Goal: Understand process/instructions: Learn how to perform a task or action

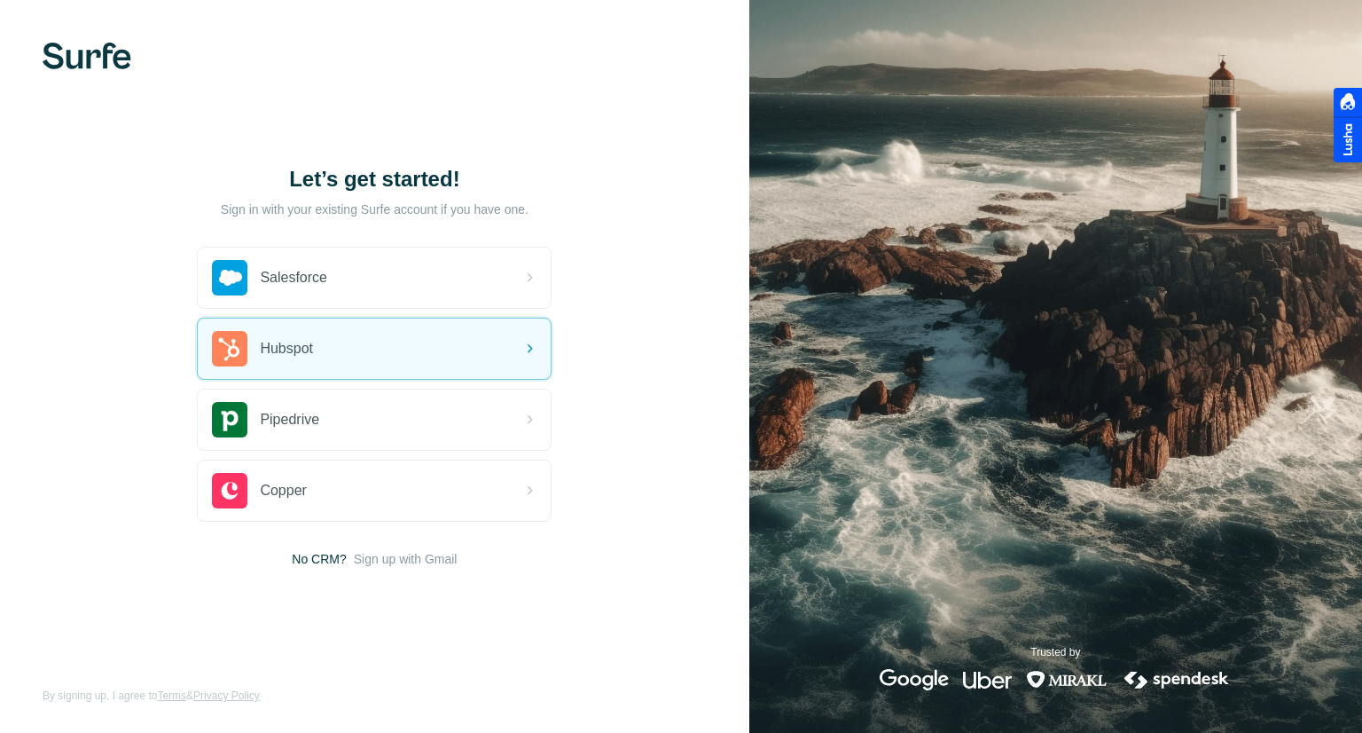
click at [373, 365] on div "Hubspot" at bounding box center [374, 348] width 353 height 60
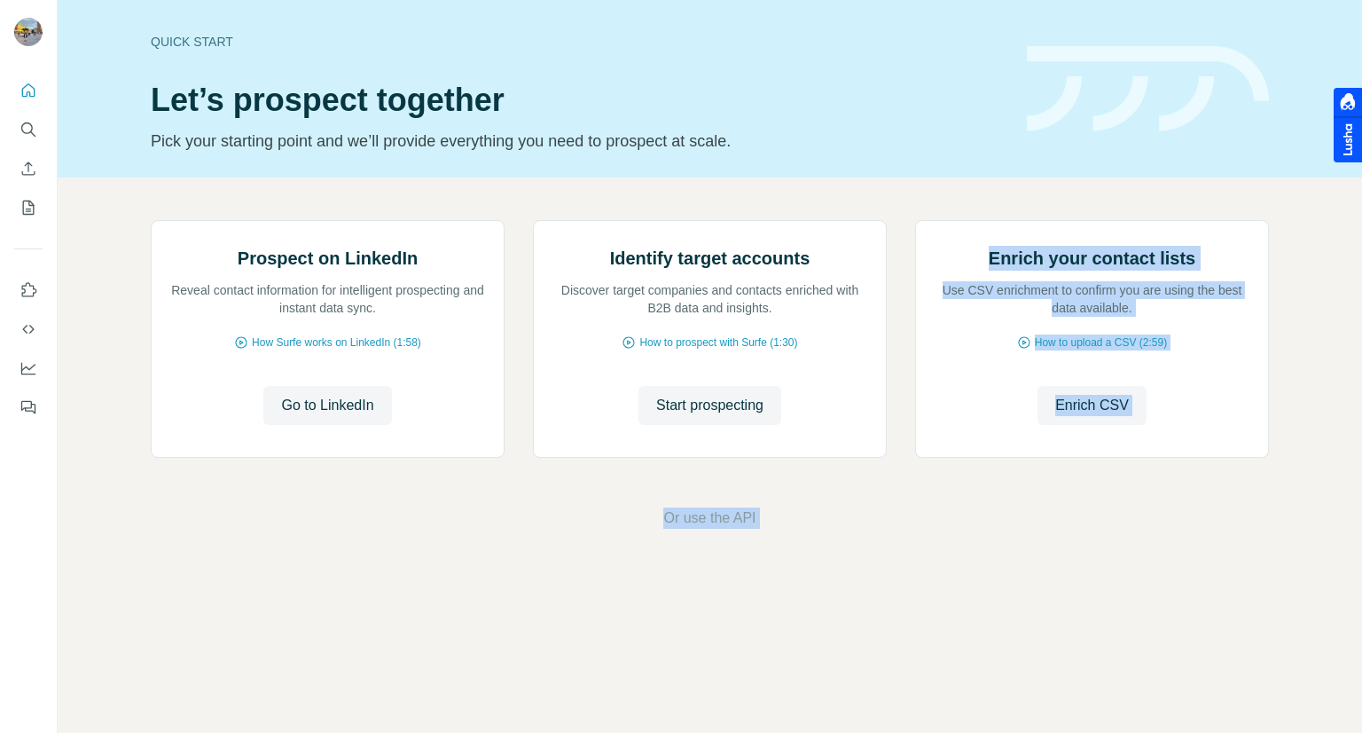
drag, startPoint x: 1361, startPoint y: 190, endPoint x: 1361, endPoint y: 249, distance: 59.4
click at [1361, 249] on body "Quick start Let’s prospect together Pick your starting point and we’ll provide …" at bounding box center [681, 366] width 1362 height 733
click at [784, 529] on footer "Or use the API" at bounding box center [709, 517] width 1205 height 21
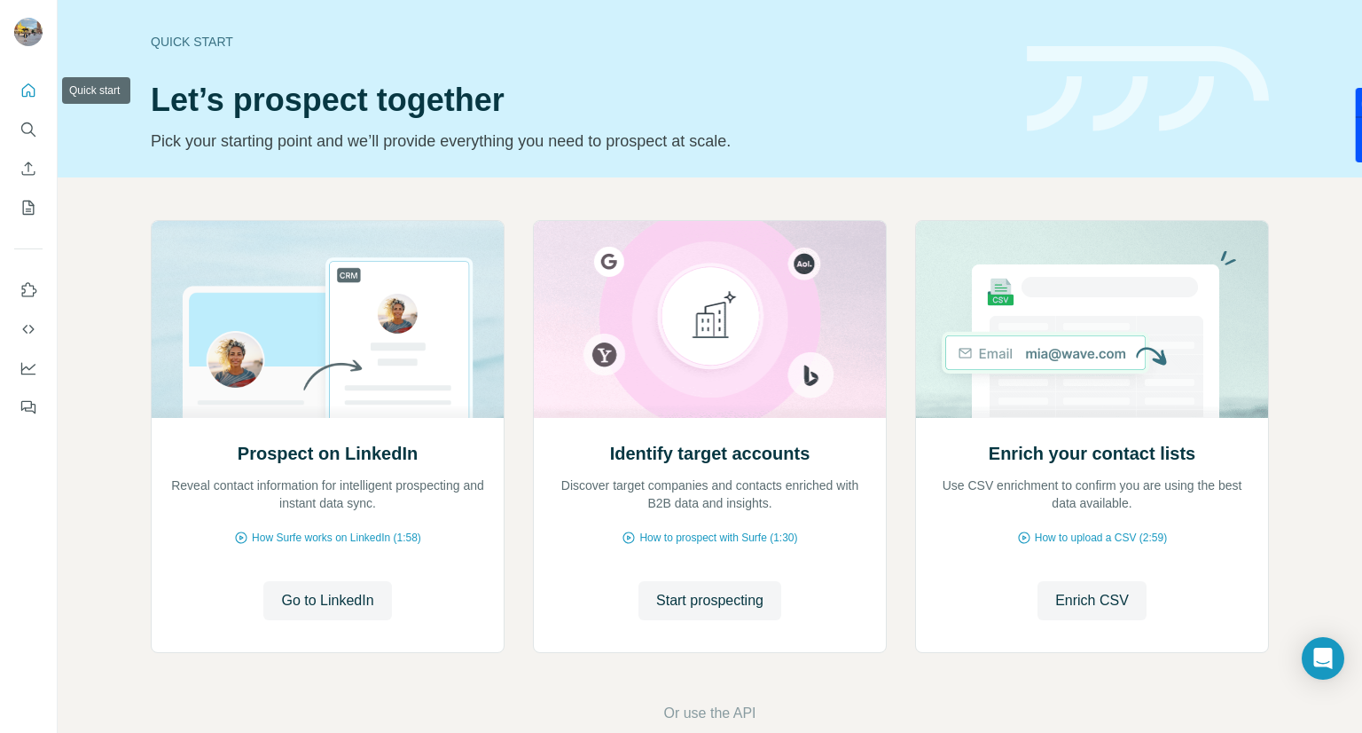
click at [26, 89] on icon "Quick start" at bounding box center [29, 91] width 18 height 18
click at [35, 288] on icon "Use Surfe on LinkedIn" at bounding box center [29, 289] width 15 height 14
